Goal: Complete application form

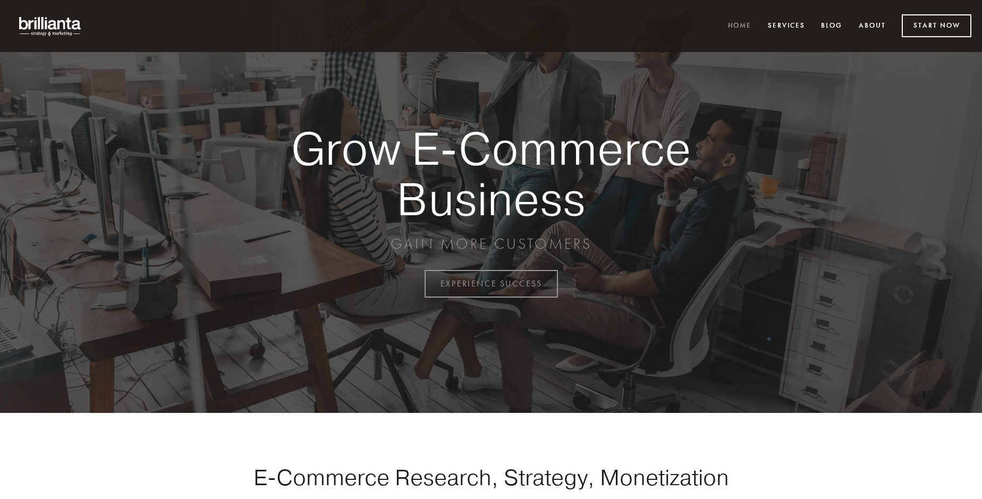
scroll to position [2786, 0]
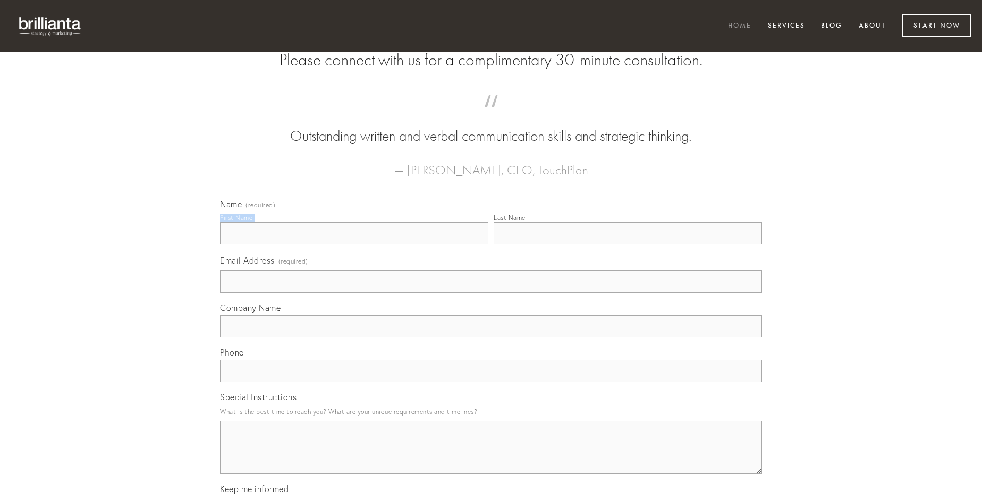
type input "[PERSON_NAME]"
click at [628, 245] on input "Last Name" at bounding box center [628, 233] width 268 height 22
type input "[PERSON_NAME]"
click at [491, 293] on input "Email Address (required)" at bounding box center [491, 282] width 542 height 22
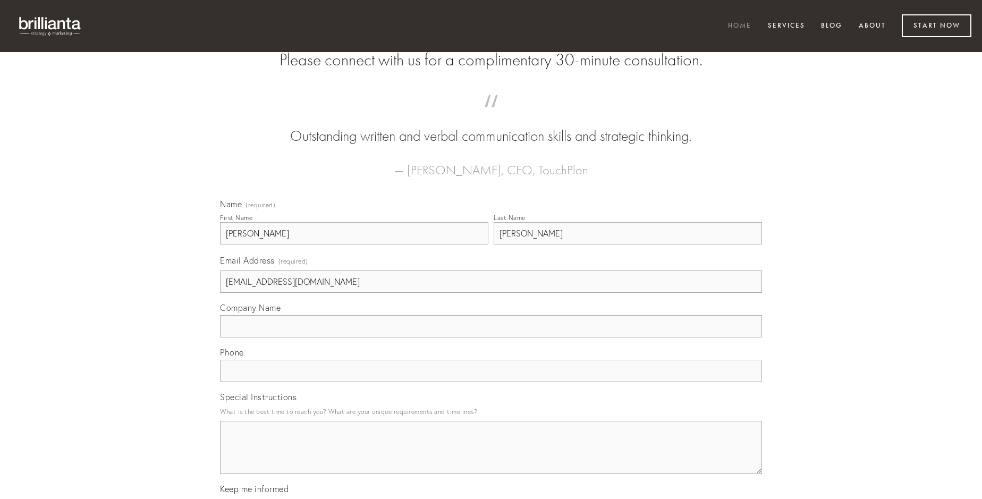
type input "[EMAIL_ADDRESS][DOMAIN_NAME]"
click at [491, 338] on input "Company Name" at bounding box center [491, 326] width 542 height 22
type input "voluptas"
click at [491, 382] on input "text" at bounding box center [491, 371] width 542 height 22
click at [491, 457] on textarea "Special Instructions" at bounding box center [491, 447] width 542 height 53
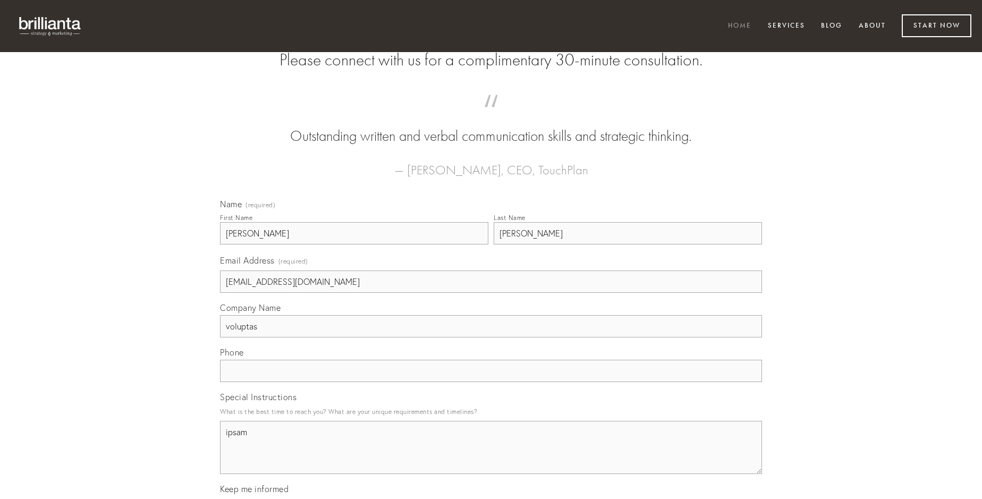
type textarea "ipsam"
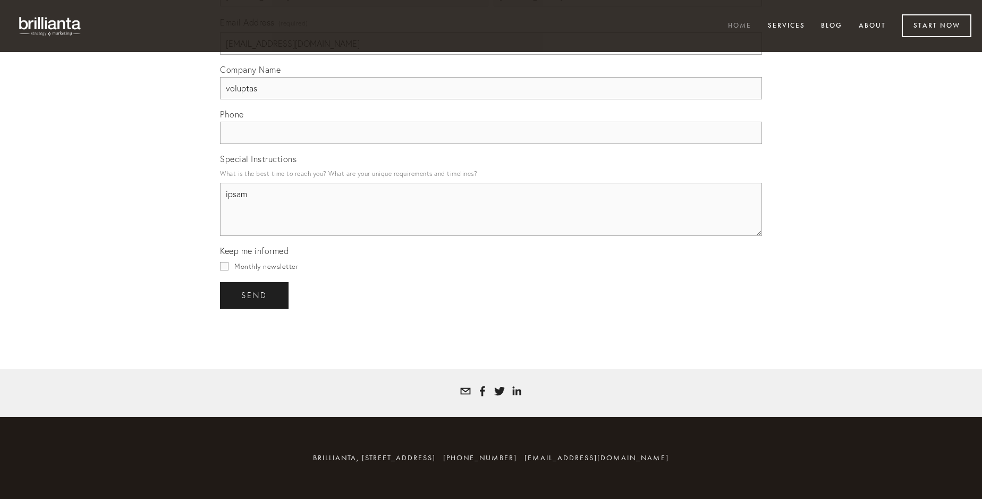
click at [255, 295] on span "send" at bounding box center [254, 296] width 26 height 10
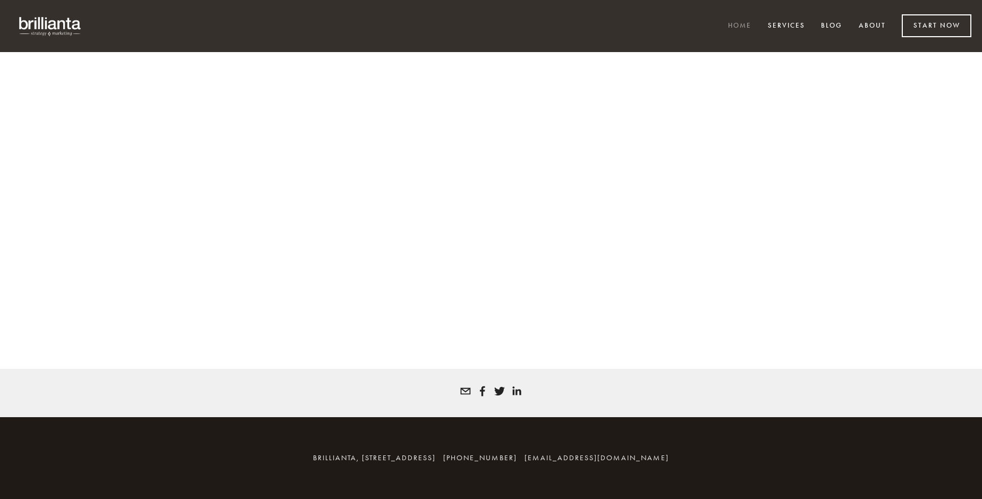
scroll to position [2772, 0]
